Goal: Task Accomplishment & Management: Complete application form

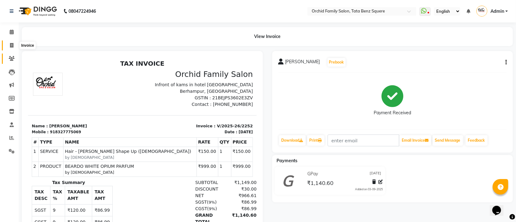
drag, startPoint x: 13, startPoint y: 46, endPoint x: 6, endPoint y: 63, distance: 18.3
click at [13, 46] on span at bounding box center [11, 45] width 11 height 7
select select "service"
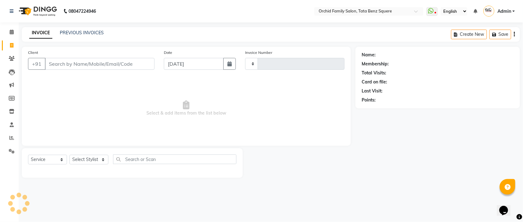
type input "2253"
select select "107"
click at [88, 163] on select "Select Stylist" at bounding box center [88, 160] width 39 height 10
click at [86, 156] on select "Select Stylist" at bounding box center [88, 160] width 39 height 10
click at [86, 161] on select "Select Stylist Accountant [PERSON_NAME] [PERSON_NAME] [PERSON_NAME] [PERSON_NAM…" at bounding box center [88, 160] width 39 height 10
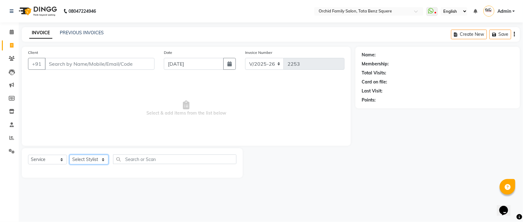
select select "11441"
click at [69, 155] on select "Select Stylist Accountant [PERSON_NAME] [PERSON_NAME] [PERSON_NAME] [PERSON_NAM…" at bounding box center [88, 160] width 39 height 10
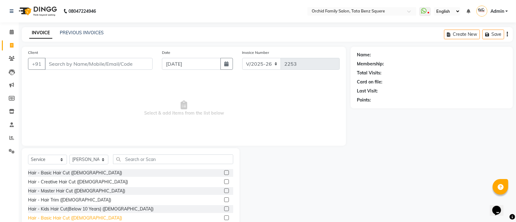
click at [70, 217] on div "Hair - Basic Hair Cut ([DEMOGRAPHIC_DATA])" at bounding box center [75, 218] width 94 height 7
checkbox input "false"
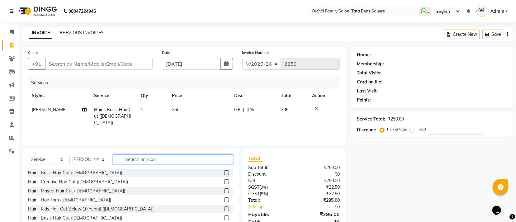
click at [162, 163] on input "text" at bounding box center [173, 159] width 120 height 10
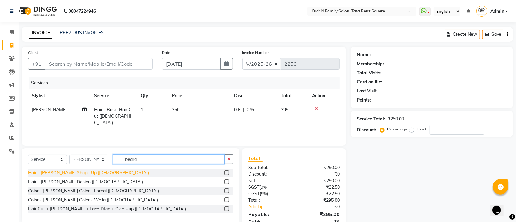
type input "beard"
click at [74, 170] on div "Hair - [PERSON_NAME] Shape Up ([DEMOGRAPHIC_DATA])" at bounding box center [88, 173] width 121 height 7
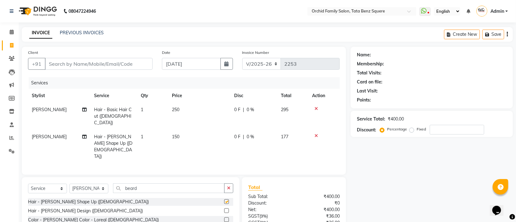
checkbox input "false"
click at [146, 183] on input "beard" at bounding box center [168, 188] width 111 height 10
type input "b"
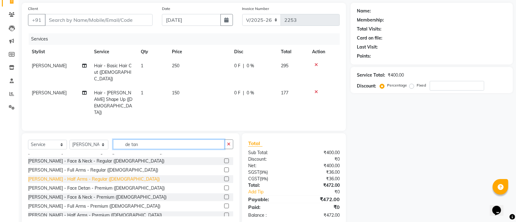
scroll to position [73, 0]
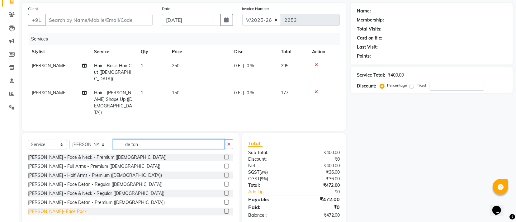
type input "de tan"
click at [64, 208] on div "[PERSON_NAME]- Face Pack" at bounding box center [57, 211] width 59 height 7
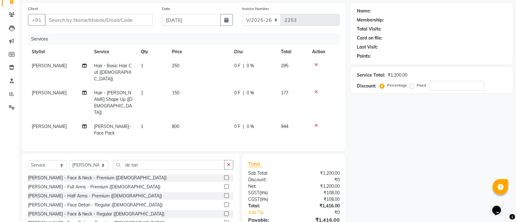
checkbox input "false"
click at [192, 160] on input "de tan" at bounding box center [168, 165] width 111 height 10
type input "d"
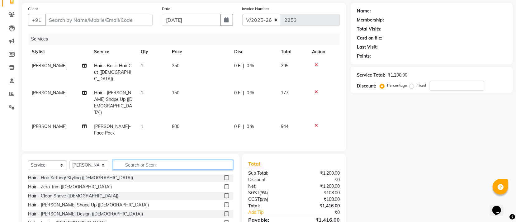
click at [173, 160] on input "text" at bounding box center [173, 165] width 120 height 10
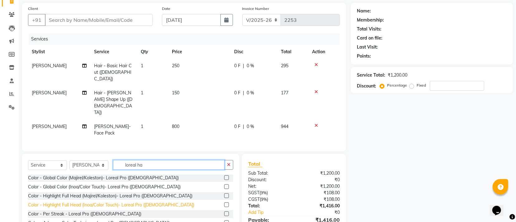
scroll to position [0, 0]
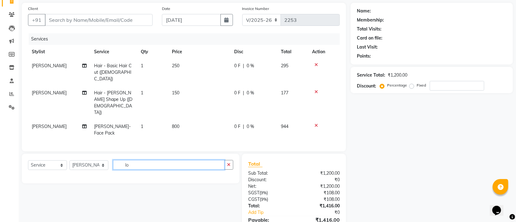
type input "l"
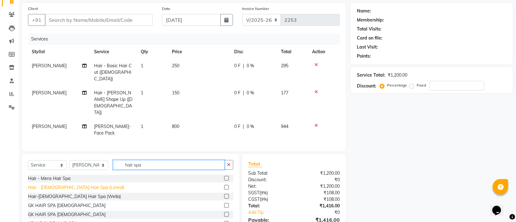
type input "hair spa"
click at [74, 184] on div "Hair - [DEMOGRAPHIC_DATA] Hair Spa (Loreal)" at bounding box center [76, 187] width 96 height 7
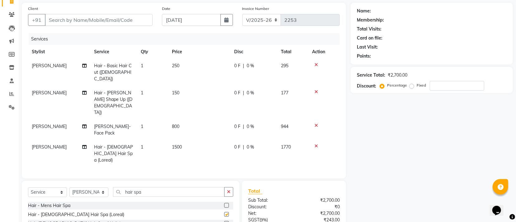
checkbox input "false"
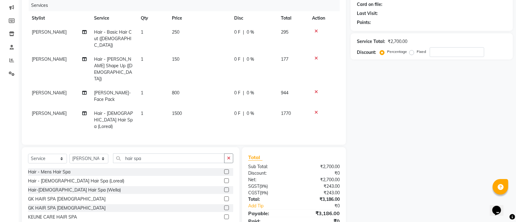
scroll to position [78, 0]
click at [171, 147] on div "Select Service Product Membership Package Voucher Prepaid Gift Card Select Styl…" at bounding box center [131, 189] width 218 height 84
click at [171, 153] on input "hair spa" at bounding box center [168, 158] width 111 height 10
type input "h"
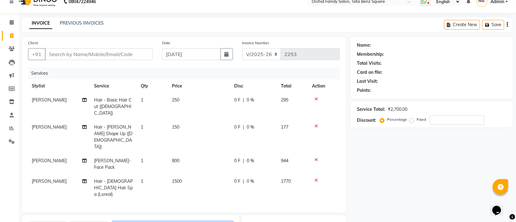
scroll to position [0, 0]
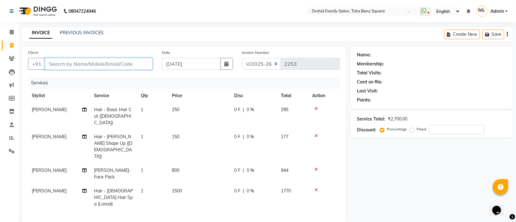
click at [134, 66] on input "Client" at bounding box center [99, 64] width 108 height 12
type input "8"
type input "0"
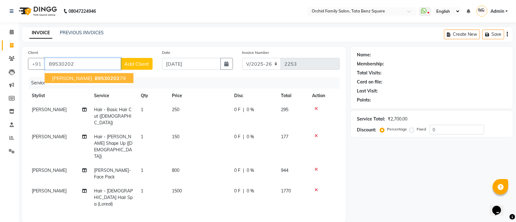
click at [102, 81] on ngb-highlight "89530202 79" at bounding box center [109, 78] width 32 height 6
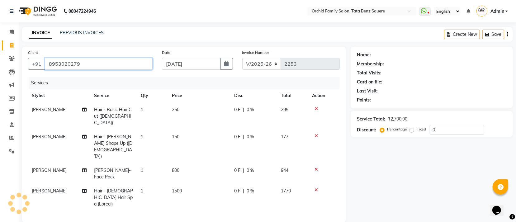
type input "8953020279"
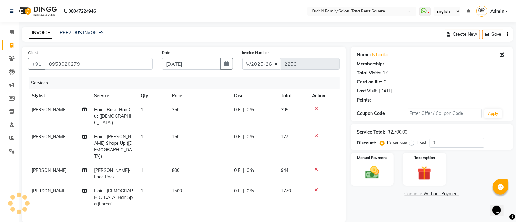
select select "1: Object"
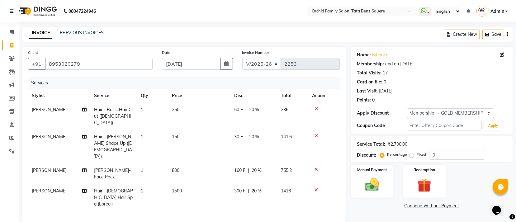
type input "20"
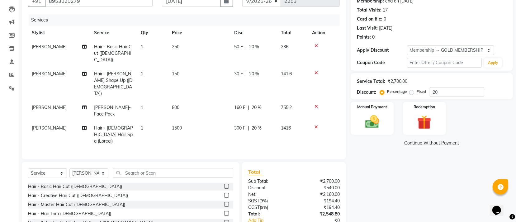
scroll to position [78, 0]
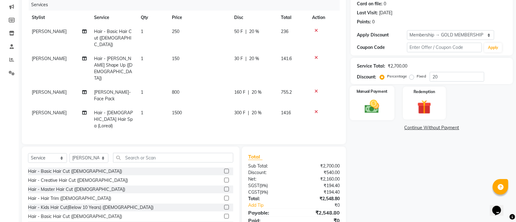
click at [382, 112] on img at bounding box center [372, 106] width 24 height 17
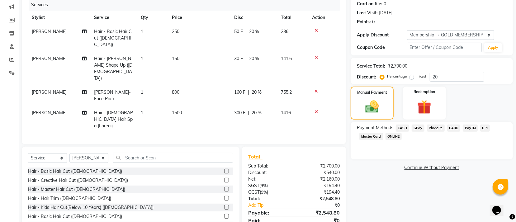
click at [417, 128] on span "GPay" at bounding box center [418, 128] width 13 height 7
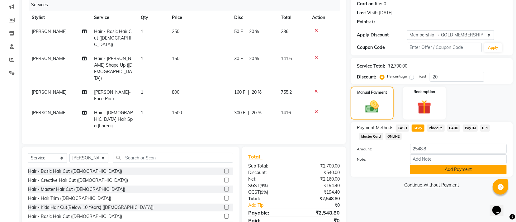
click at [441, 173] on button "Add Payment" at bounding box center [458, 170] width 97 height 10
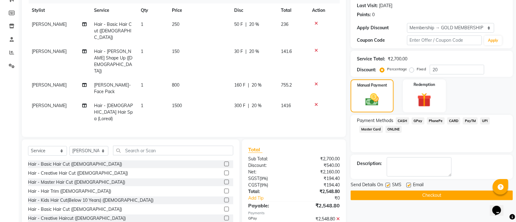
scroll to position [91, 0]
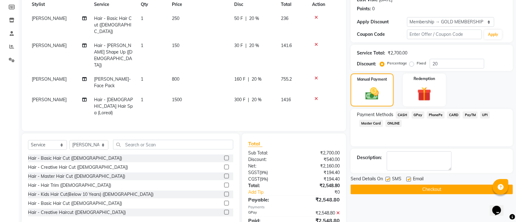
click at [389, 191] on button "Checkout" at bounding box center [432, 190] width 162 height 10
